Goal: Find specific page/section: Find specific page/section

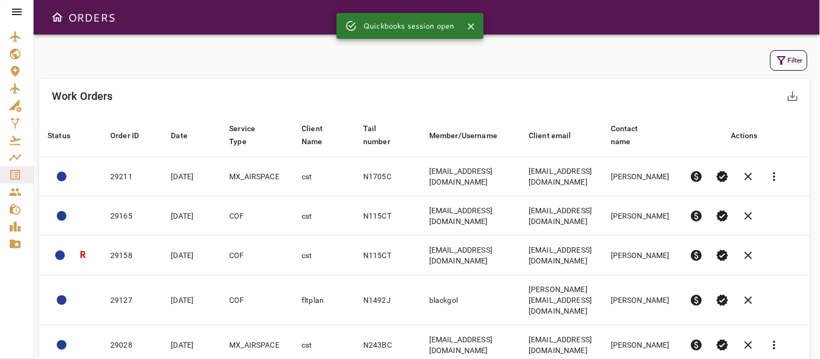
click at [782, 54] on icon "button" at bounding box center [781, 60] width 13 height 13
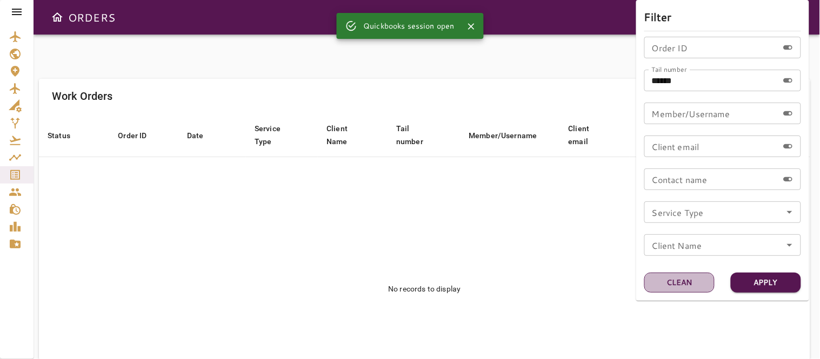
click at [681, 281] on button "Clean" at bounding box center [679, 283] width 70 height 20
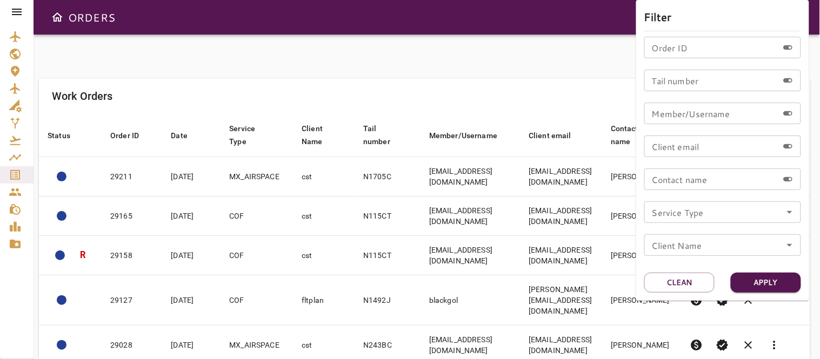
click at [539, 56] on div at bounding box center [410, 179] width 820 height 359
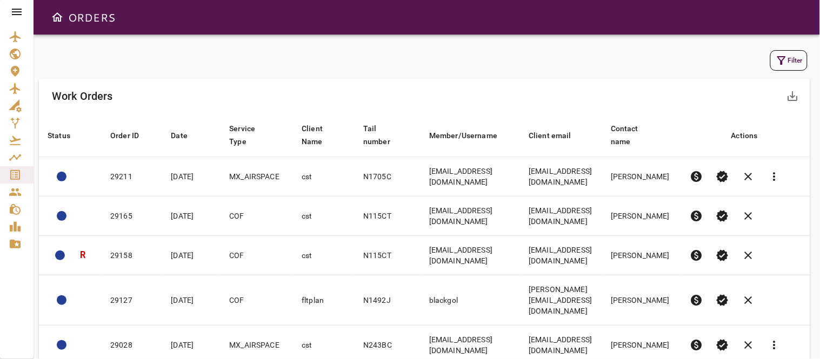
click at [774, 69] on button "Filter" at bounding box center [788, 60] width 37 height 21
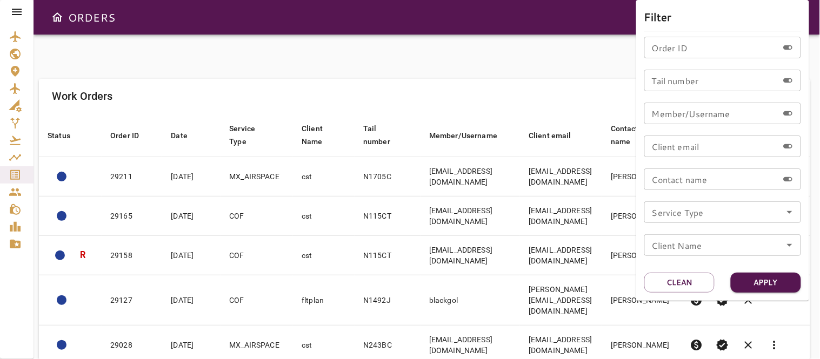
click at [789, 213] on icon "Open" at bounding box center [789, 212] width 5 height 3
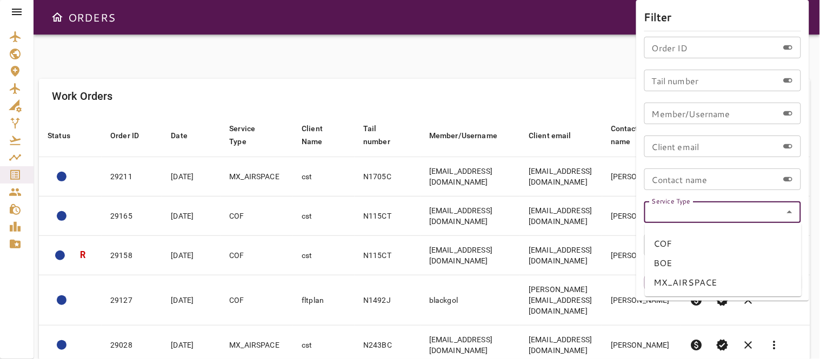
click at [674, 277] on li "MX_AIRSPACE" at bounding box center [722, 282] width 157 height 19
type input "**********"
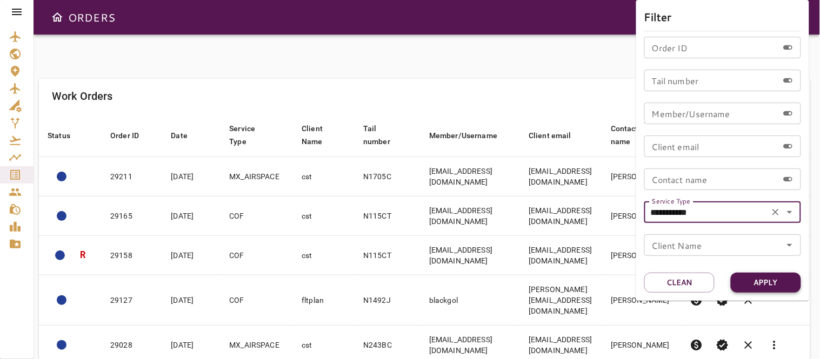
click at [753, 281] on button "Apply" at bounding box center [765, 283] width 70 height 20
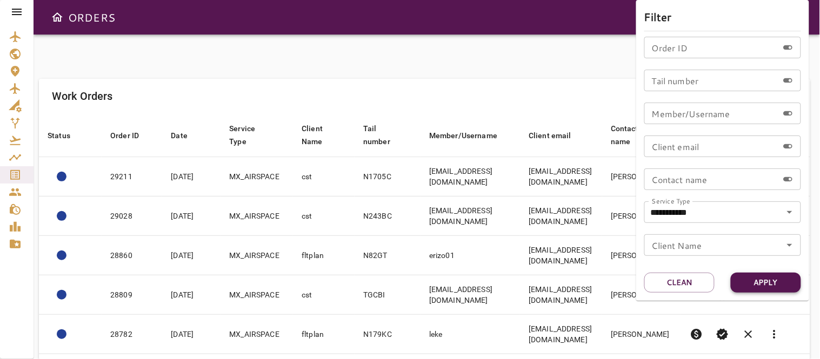
click at [753, 279] on button "Apply" at bounding box center [765, 283] width 70 height 20
click at [447, 36] on div at bounding box center [410, 179] width 820 height 359
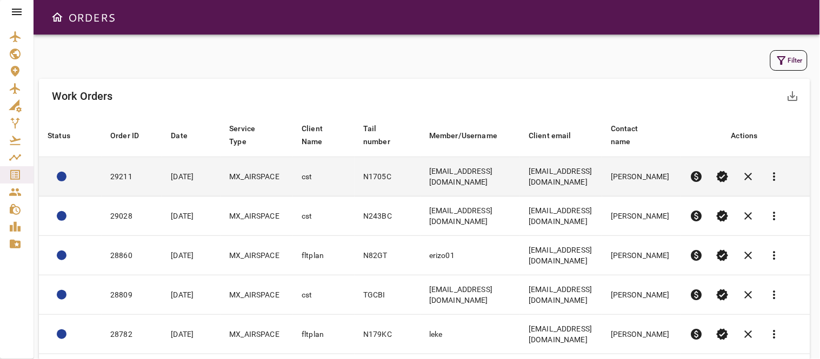
click at [446, 182] on td "[EMAIL_ADDRESS][DOMAIN_NAME]" at bounding box center [469, 176] width 99 height 39
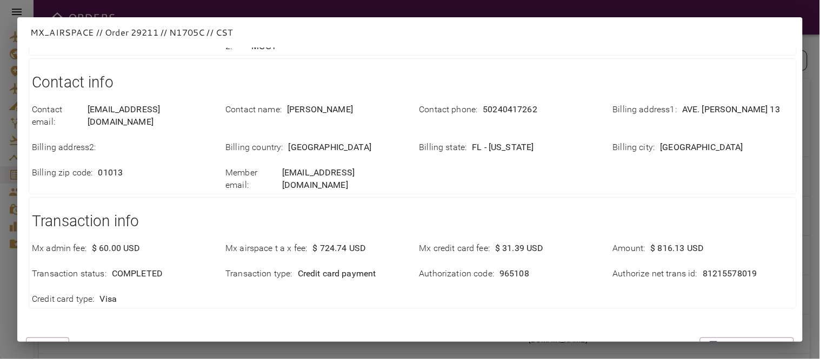
scroll to position [286, 0]
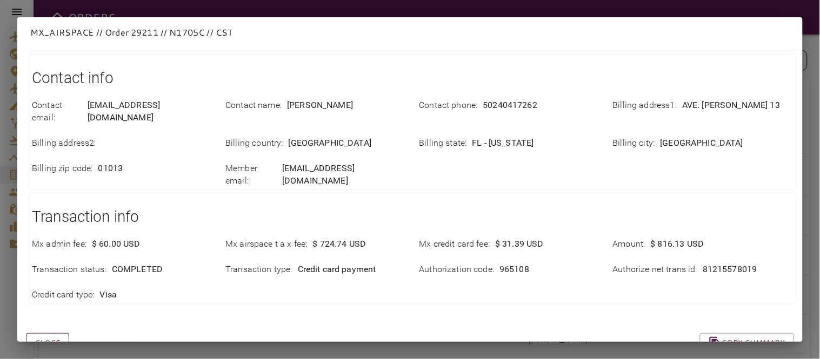
click at [50, 333] on button "Close" at bounding box center [47, 343] width 43 height 20
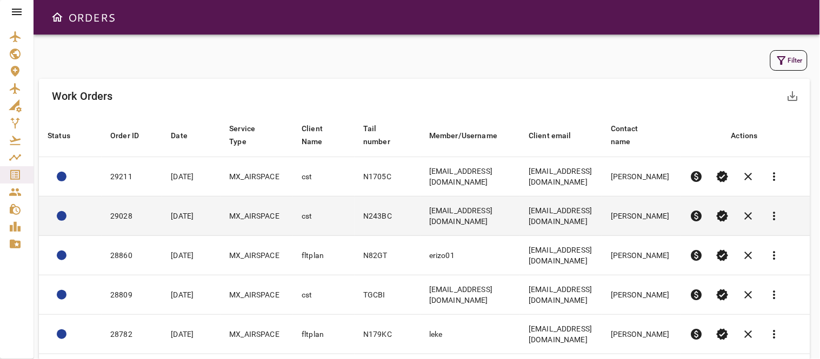
click at [327, 216] on td "cst" at bounding box center [324, 216] width 62 height 39
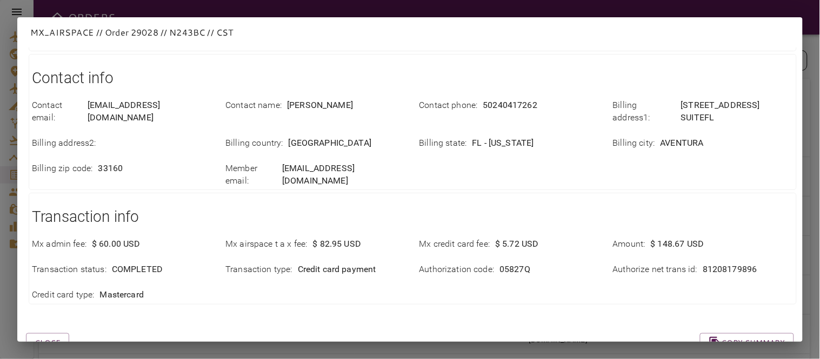
scroll to position [300, 0]
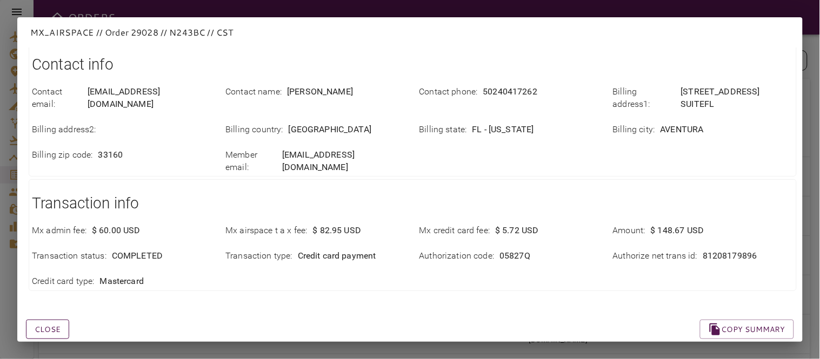
click at [58, 320] on button "Close" at bounding box center [47, 330] width 43 height 20
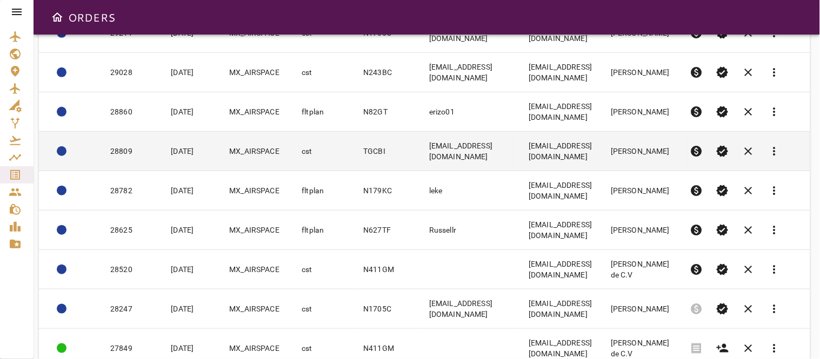
scroll to position [180, 0]
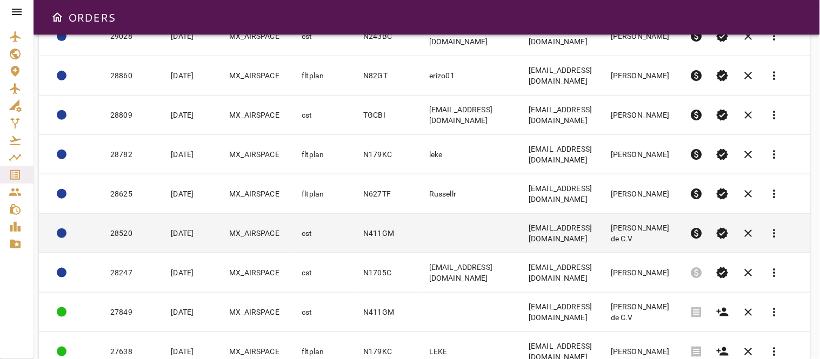
click at [322, 234] on td "cst" at bounding box center [324, 233] width 62 height 39
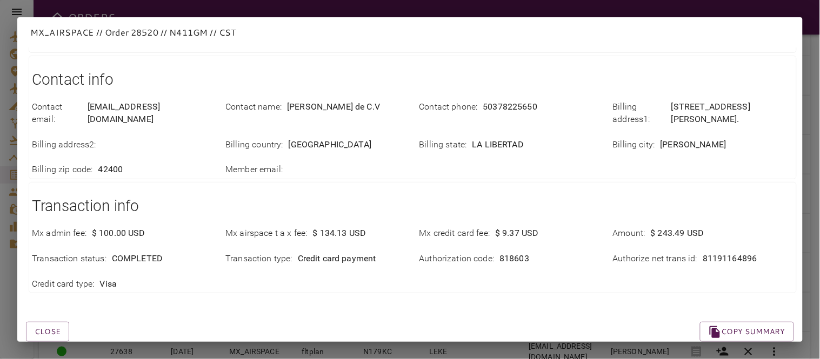
scroll to position [324, 0]
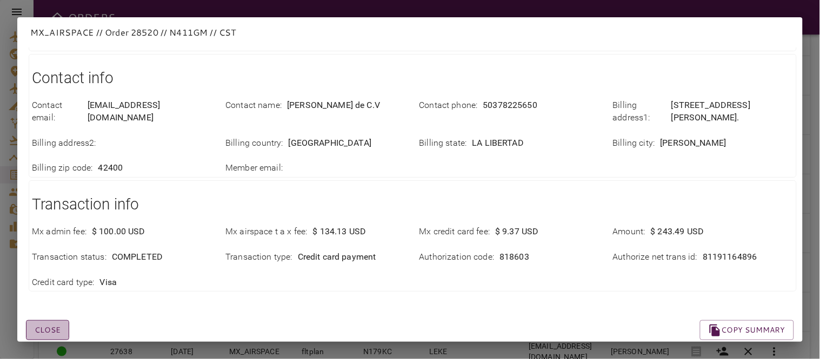
drag, startPoint x: 35, startPoint y: 303, endPoint x: 47, endPoint y: 300, distance: 12.1
click at [37, 320] on button "Close" at bounding box center [47, 330] width 43 height 20
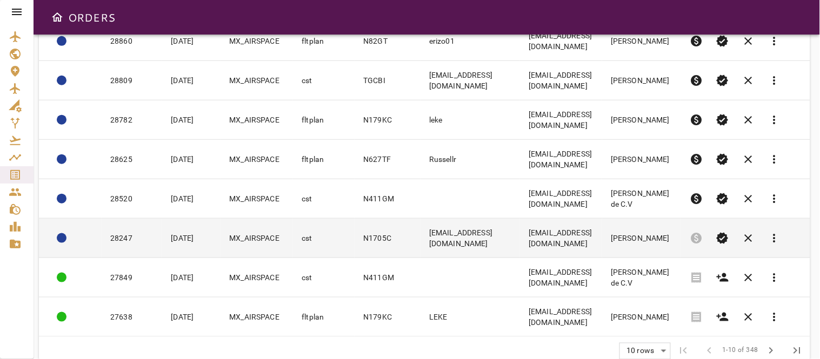
scroll to position [234, 0]
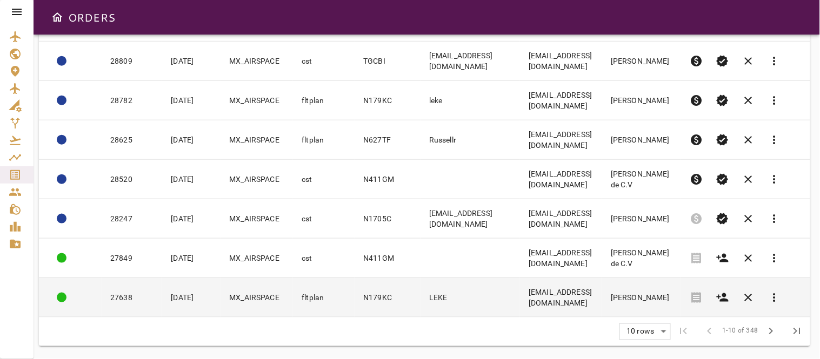
click at [452, 298] on td "LEKE" at bounding box center [469, 297] width 99 height 39
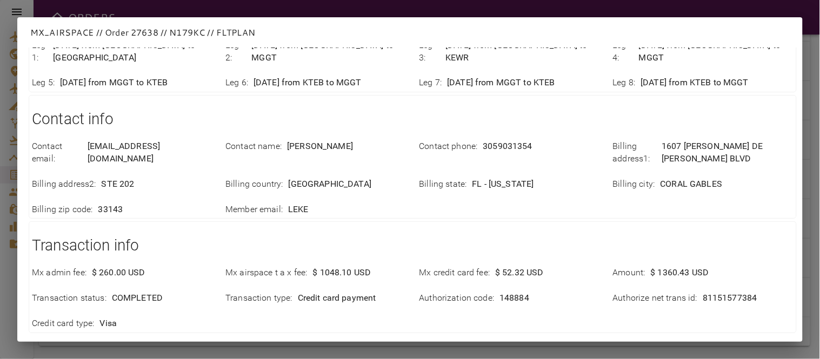
scroll to position [300, 0]
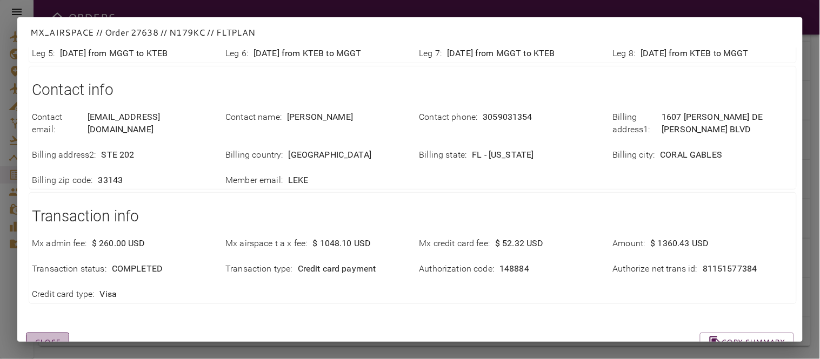
click at [44, 333] on button "Close" at bounding box center [47, 343] width 43 height 20
